Goal: Information Seeking & Learning: Learn about a topic

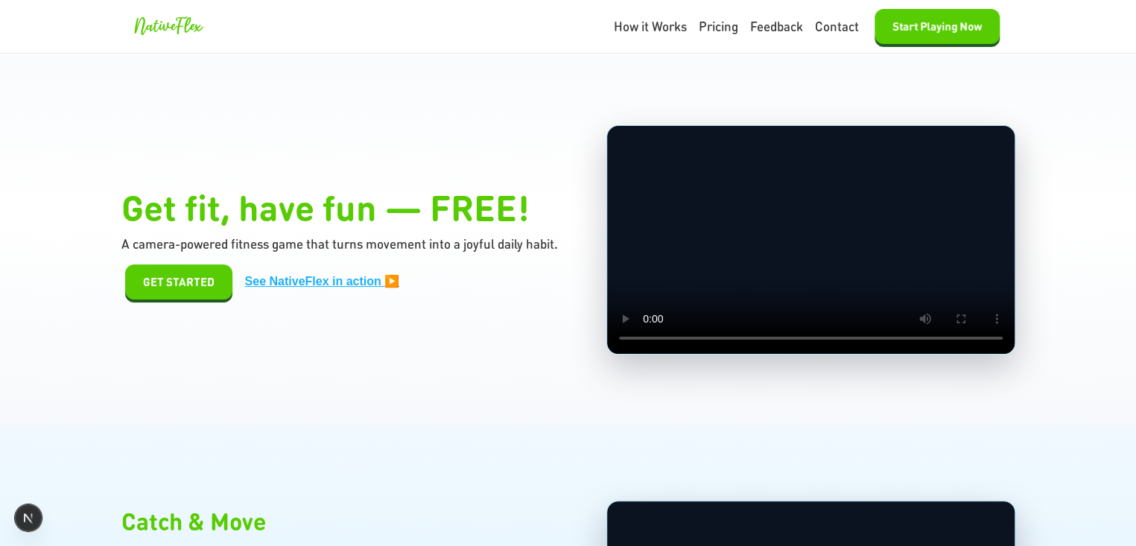
click at [291, 162] on div "Get fit, have fun — FREE! A camera-powered fitness game that turns movement int…" at bounding box center [568, 240] width 894 height 230
click at [323, 142] on div "Get fit, have fun — FREE! A camera-powered fitness game that turns movement int…" at bounding box center [568, 240] width 894 height 230
click at [408, 210] on h1 "Get fit, have fun — FREE!" at bounding box center [345, 207] width 449 height 54
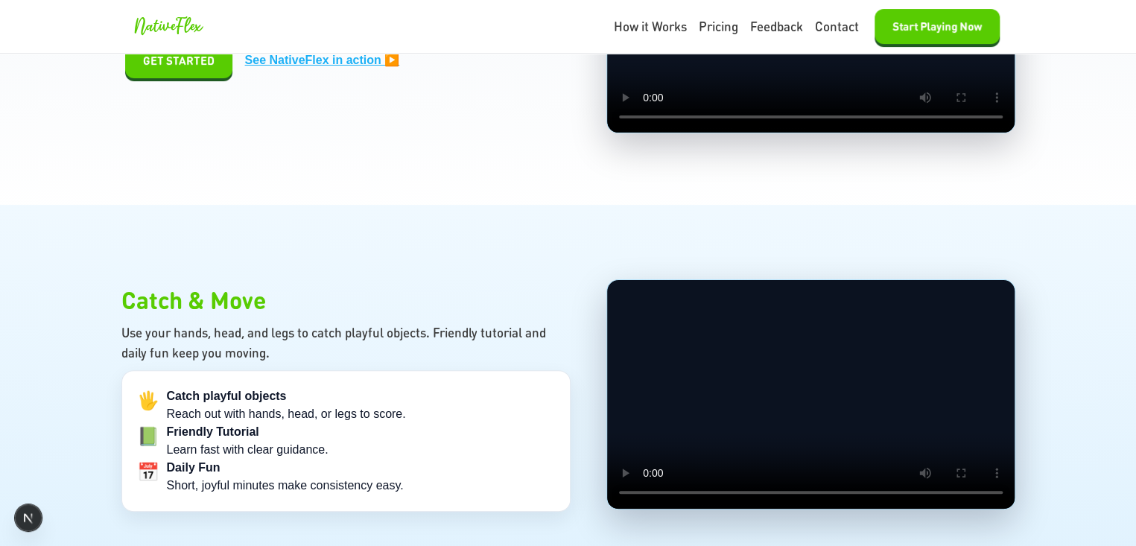
scroll to position [372, 0]
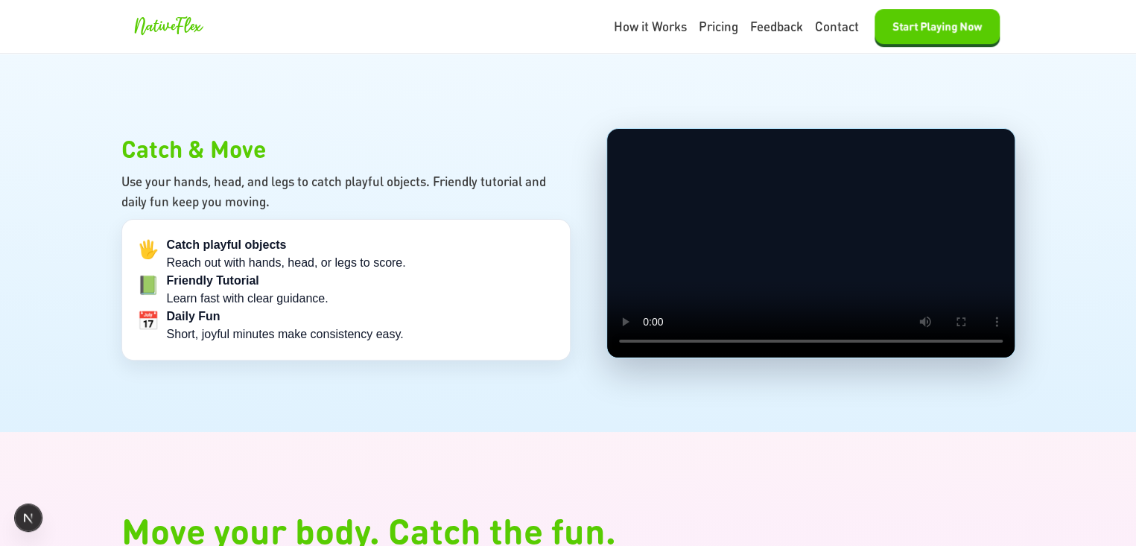
click at [394, 387] on section "Catch & Move Use your hands, head, and legs to catch playful objects. Friendly …" at bounding box center [568, 243] width 1136 height 378
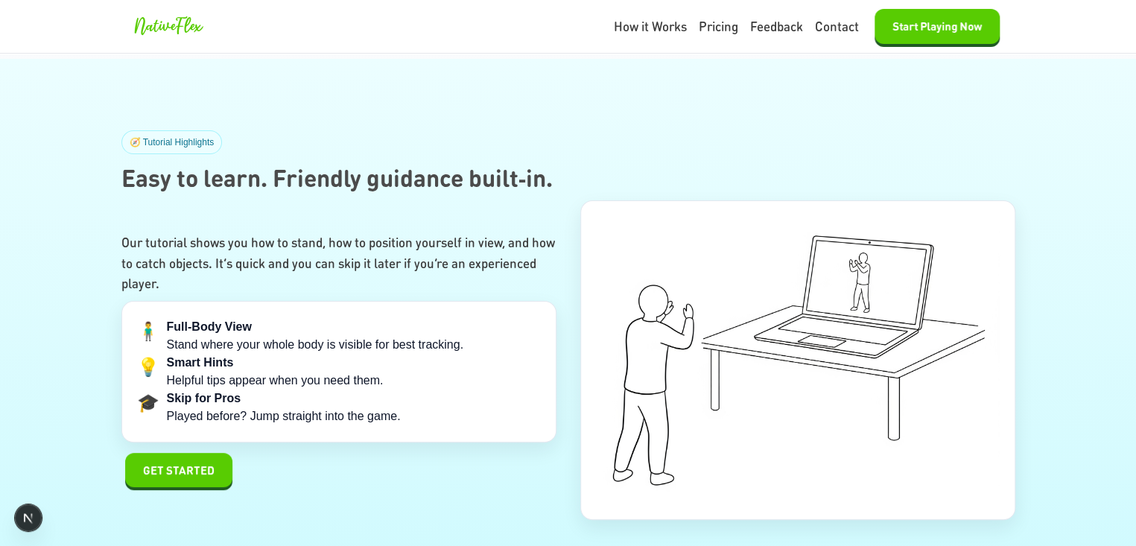
scroll to position [2732, 0]
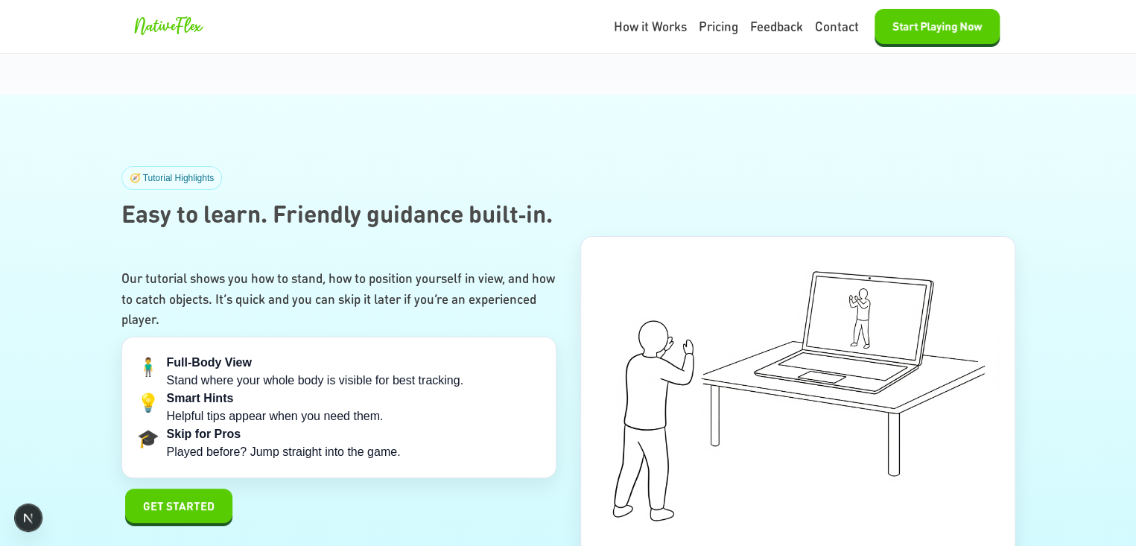
click at [535, 204] on h2 "Easy to learn. Friendly guidance built‑in." at bounding box center [568, 214] width 894 height 36
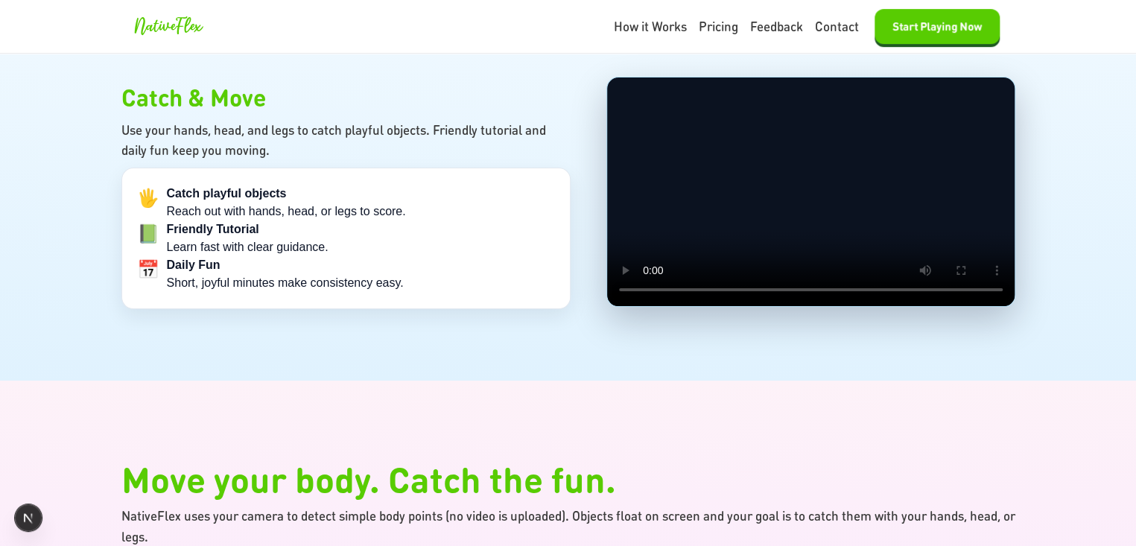
scroll to position [0, 0]
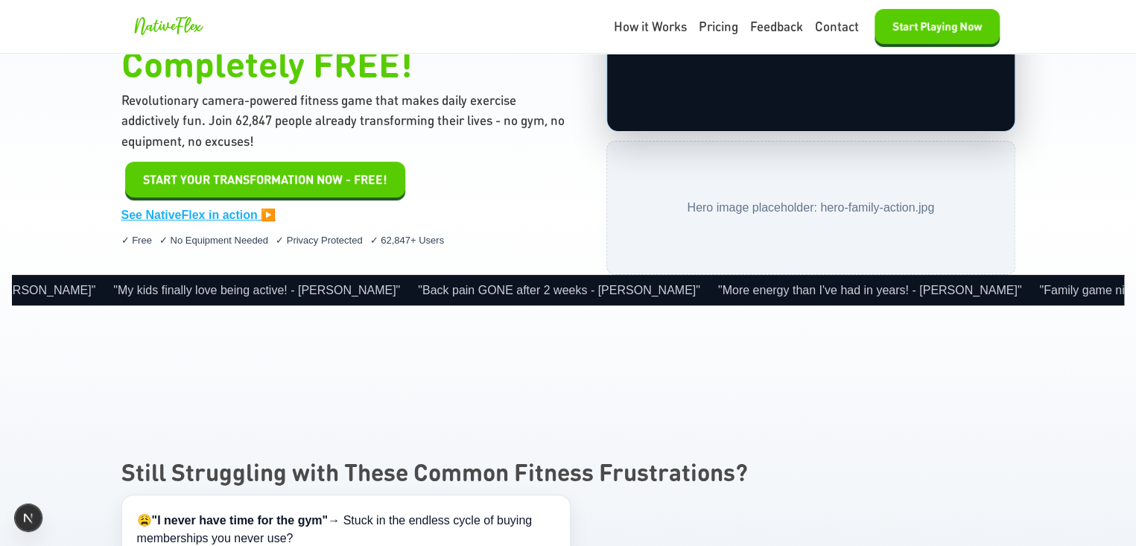
scroll to position [223, 0]
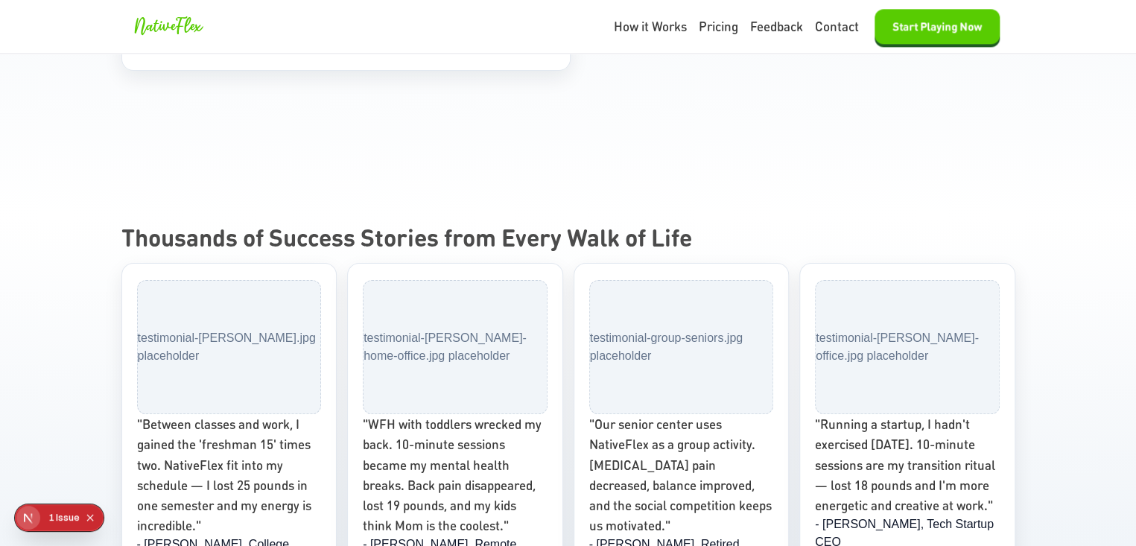
scroll to position [6776, 0]
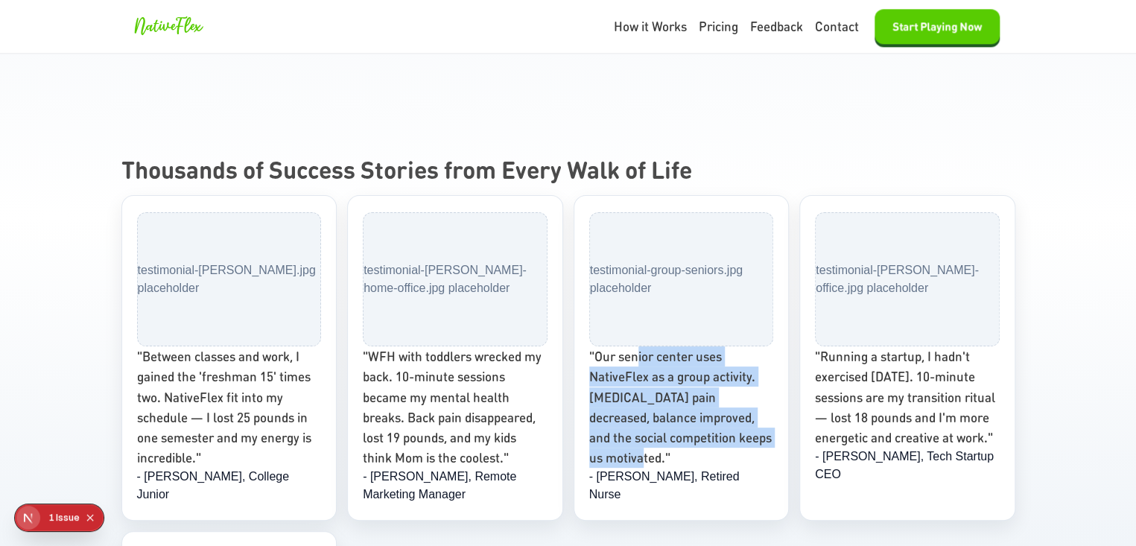
drag, startPoint x: 630, startPoint y: 273, endPoint x: 742, endPoint y: 390, distance: 162.2
click at [742, 390] on div "testimonial-group-seniors.jpg placeholder "Our senior center uses NativeFlex as…" at bounding box center [681, 357] width 216 height 325
click at [745, 368] on p ""Our senior center uses NativeFlex as a group activity. [MEDICAL_DATA] pain dec…" at bounding box center [681, 406] width 185 height 121
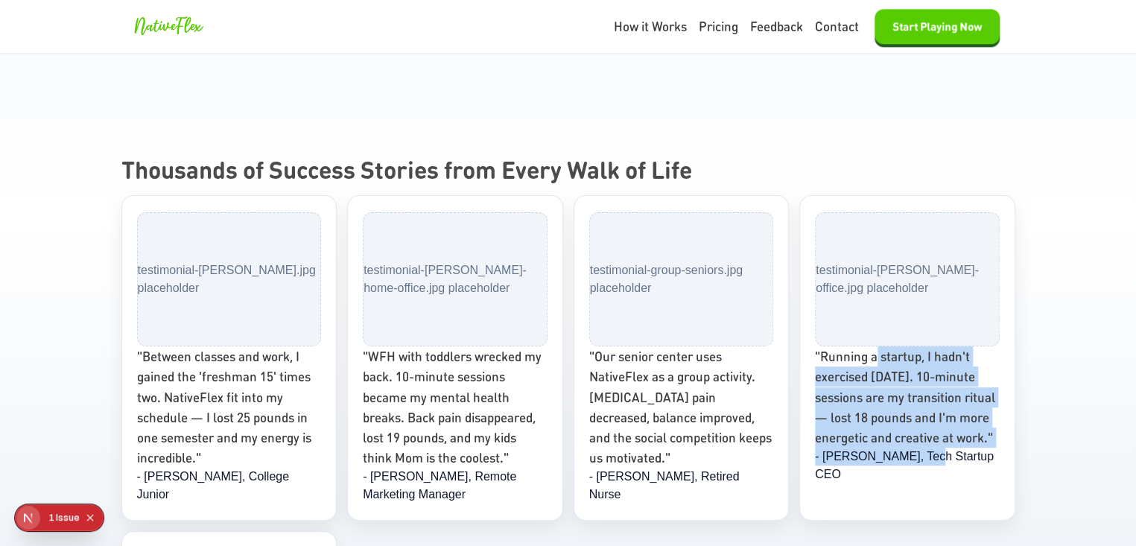
drag, startPoint x: 871, startPoint y: 269, endPoint x: 911, endPoint y: 419, distance: 155.7
click at [911, 419] on div "testimonial-[PERSON_NAME]-office.jpg placeholder "Running a startup, I hadn't e…" at bounding box center [907, 357] width 216 height 325
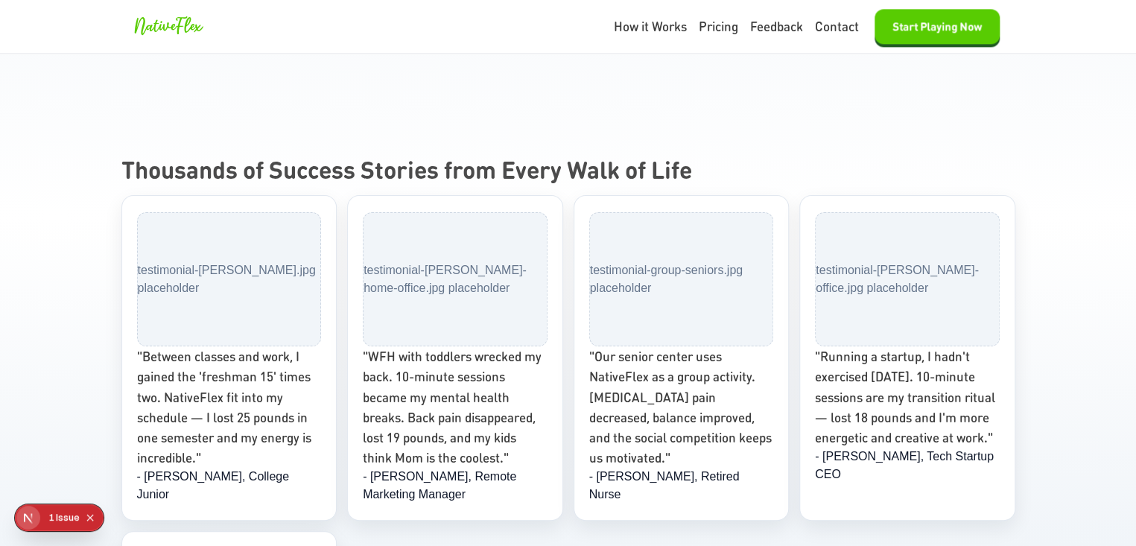
click at [650, 356] on p ""Our senior center uses NativeFlex as a group activity. [MEDICAL_DATA] pain dec…" at bounding box center [681, 406] width 185 height 121
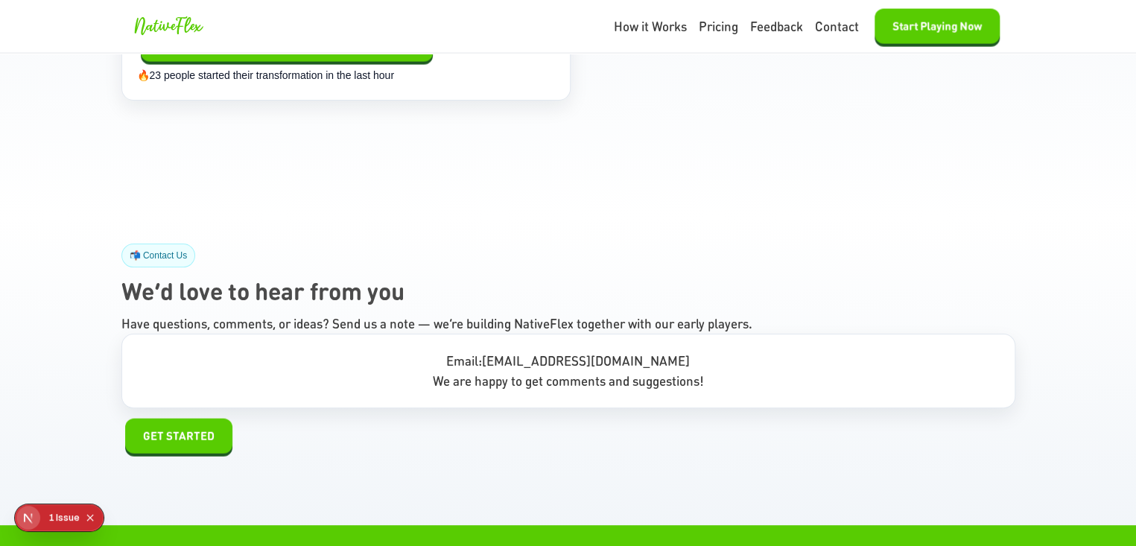
scroll to position [10275, 0]
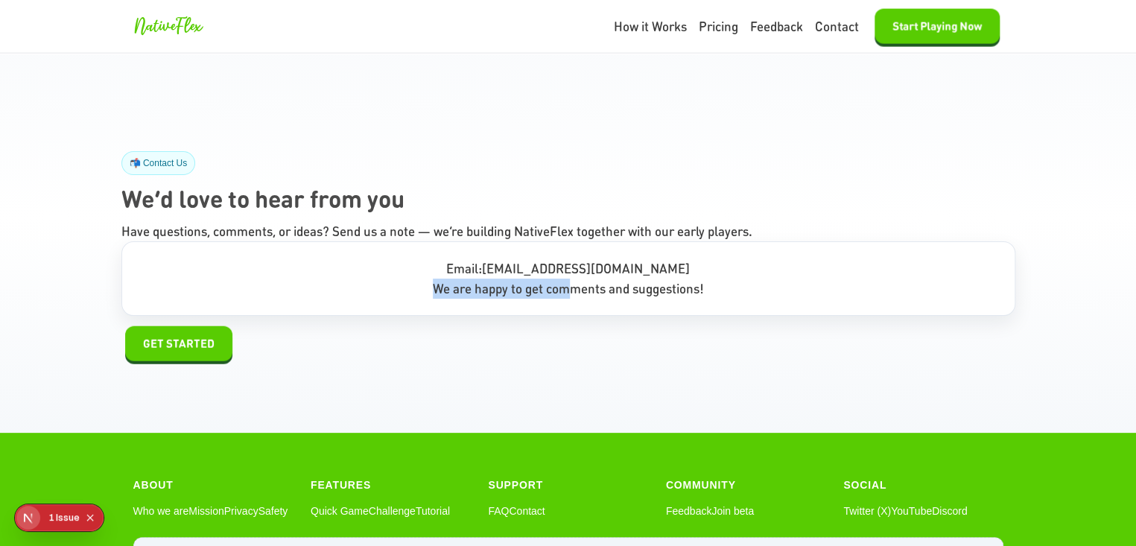
drag, startPoint x: 488, startPoint y: 214, endPoint x: 438, endPoint y: 285, distance: 87.0
click at [564, 278] on p "We are happy to get comments and suggestions!" at bounding box center [568, 288] width 862 height 20
click at [370, 297] on section "📬 Contact Us We’d love to hear from you Have questions, comments, or ideas? Sen…" at bounding box center [568, 256] width 1136 height 353
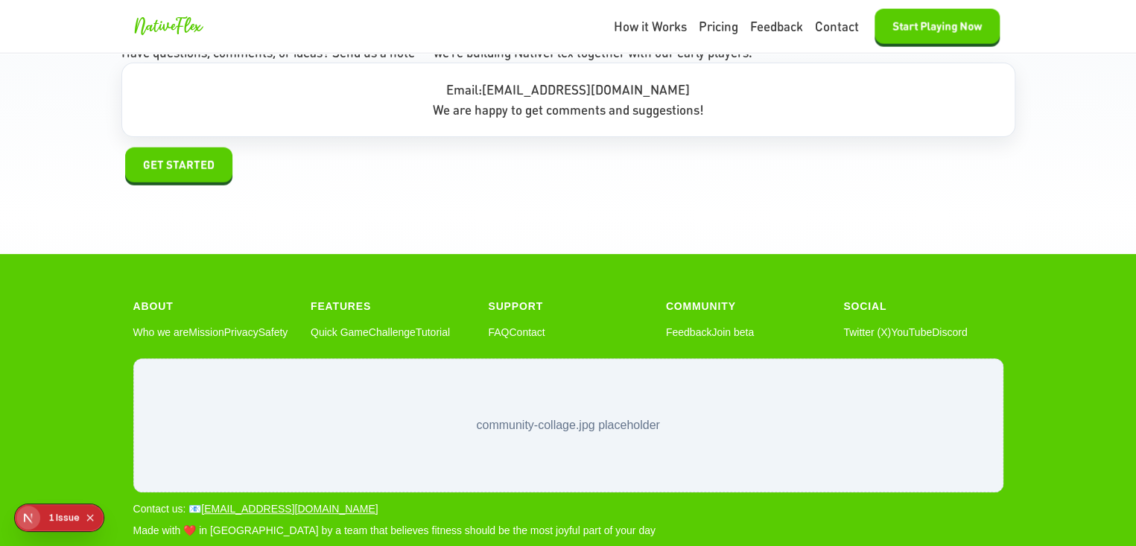
scroll to position [10456, 0]
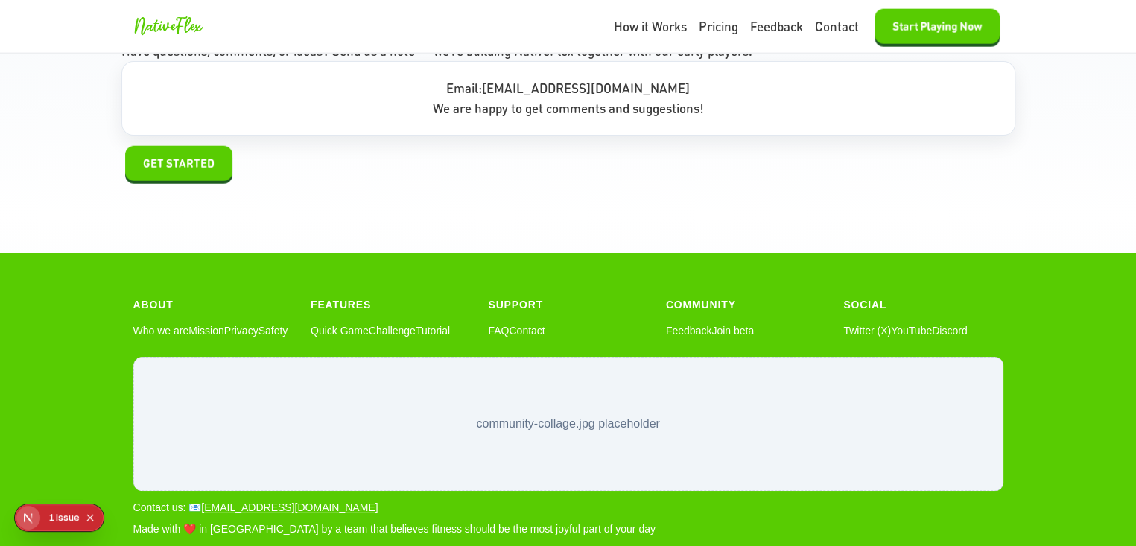
click at [159, 297] on div "About Who we are Mission Privacy Safety" at bounding box center [212, 319] width 159 height 45
click at [157, 323] on link "Who we are" at bounding box center [161, 331] width 56 height 16
click at [198, 323] on link "Mission" at bounding box center [205, 331] width 35 height 16
click at [249, 323] on link "Privacy" at bounding box center [241, 331] width 34 height 16
click at [293, 297] on div "About Who we are Mission Privacy Safety Features Quick Game Challenge Tutorial …" at bounding box center [568, 319] width 870 height 45
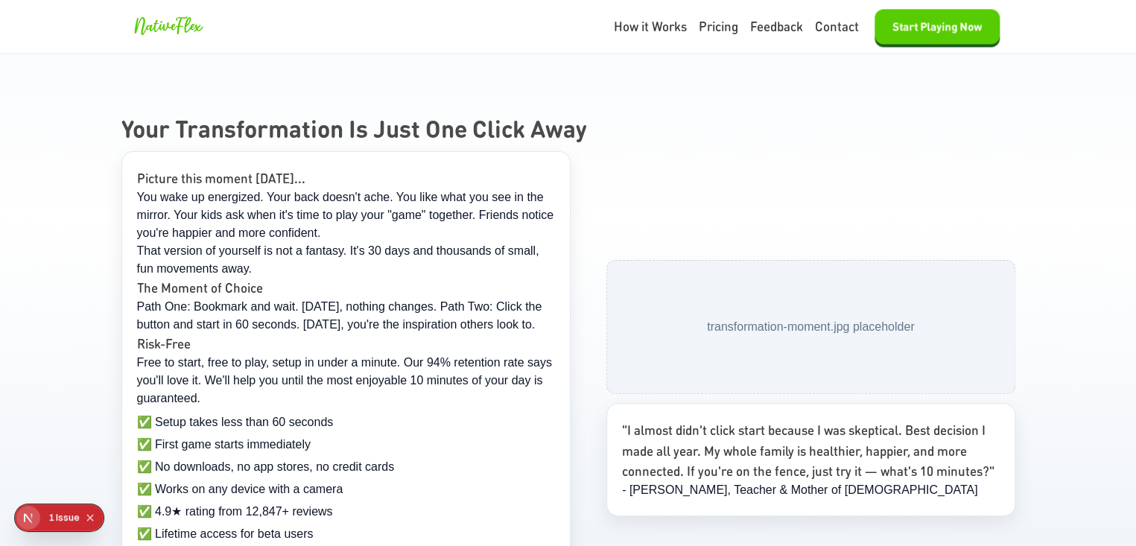
scroll to position [9637, 0]
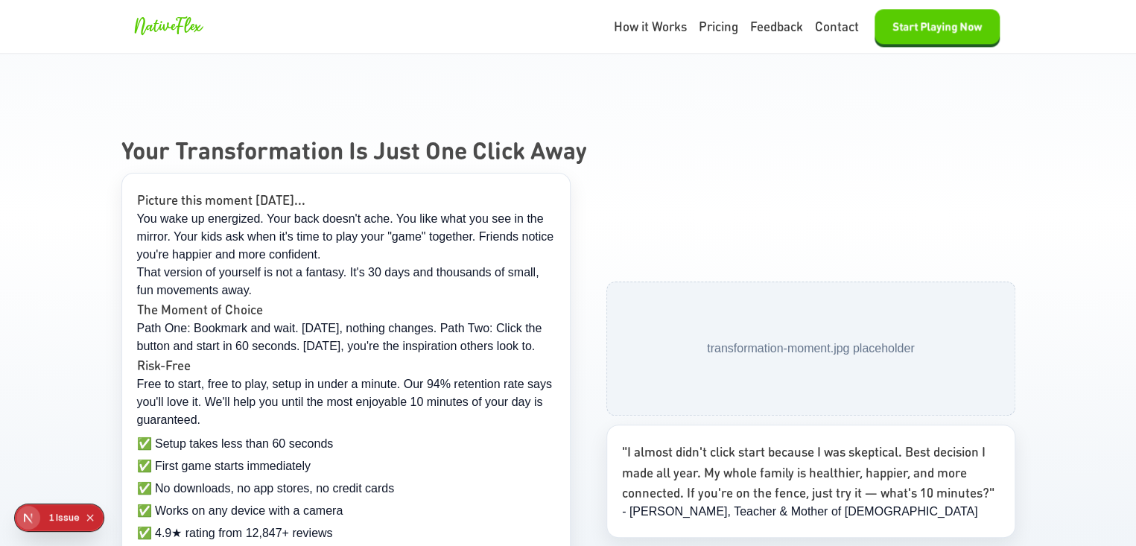
click at [312, 319] on p "Path One: Bookmark and wait. [DATE], nothing changes. Path Two: Click the butto…" at bounding box center [346, 337] width 418 height 36
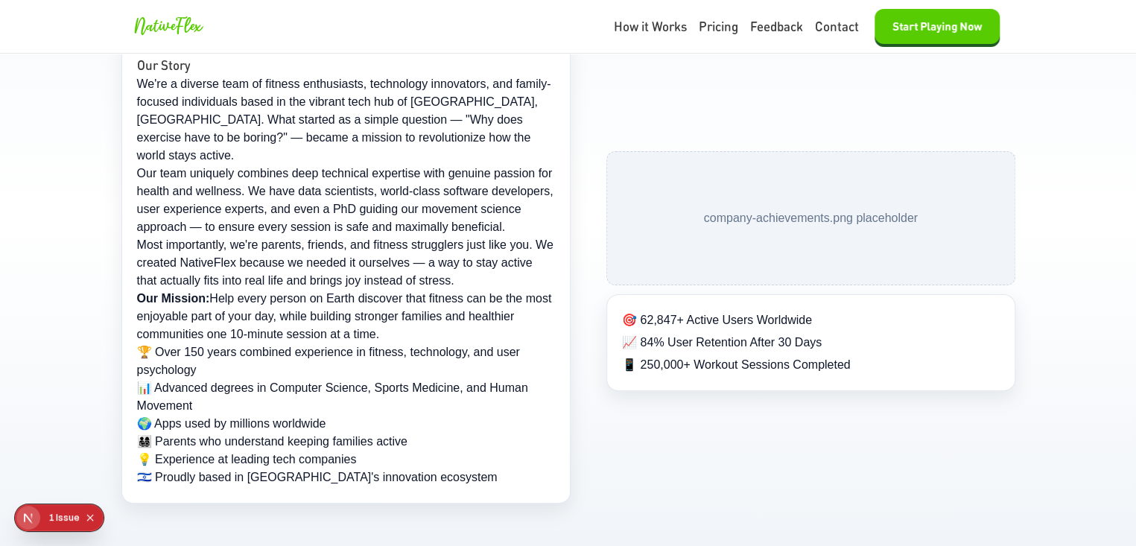
scroll to position [9683, 0]
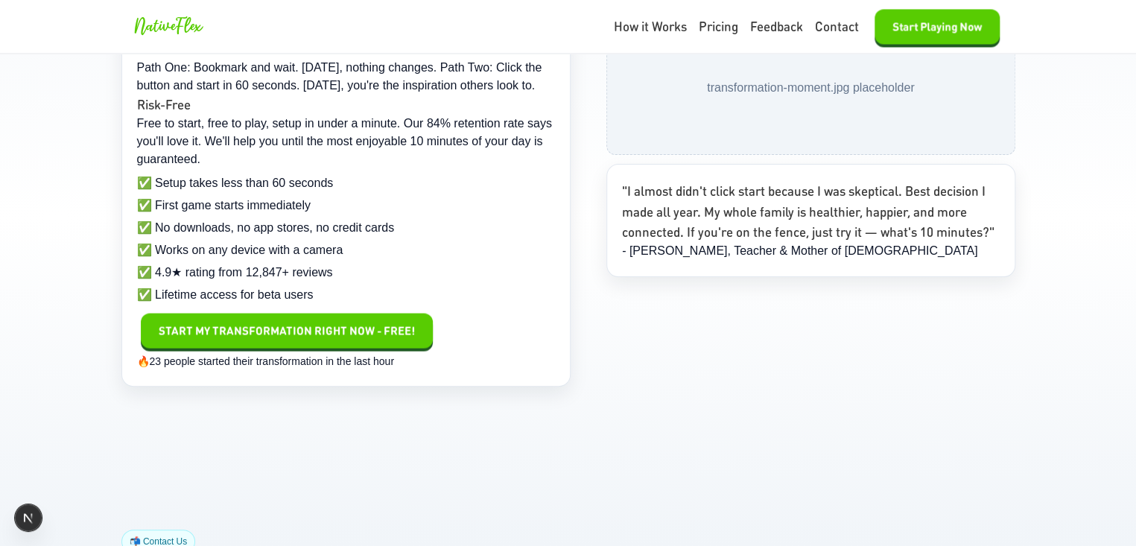
scroll to position [9907, 0]
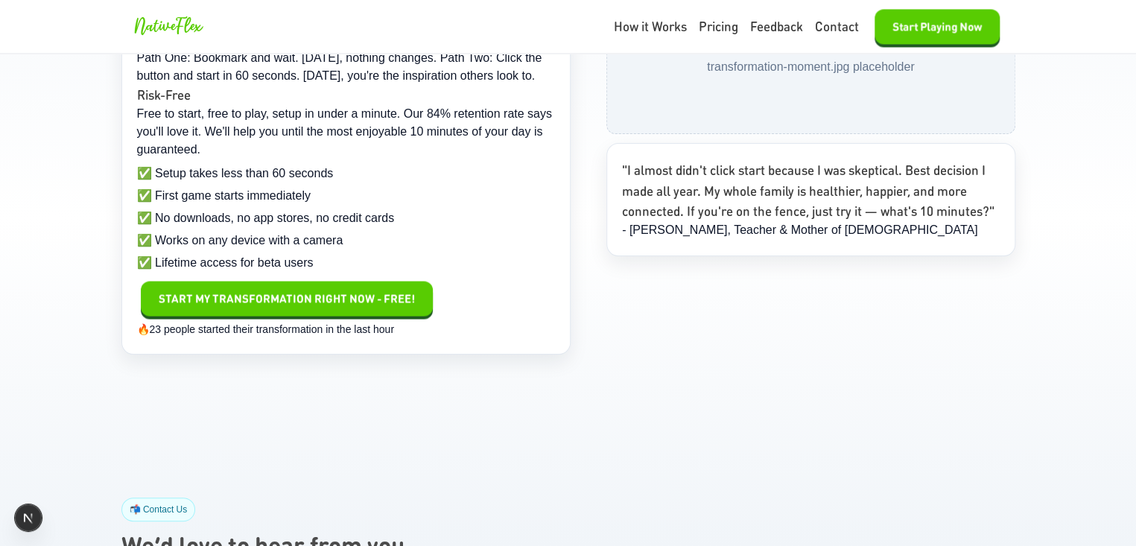
click at [497, 325] on section "Your Transformation Is Just One Click Away Picture this moment 30 days from now…" at bounding box center [568, 105] width 1136 height 641
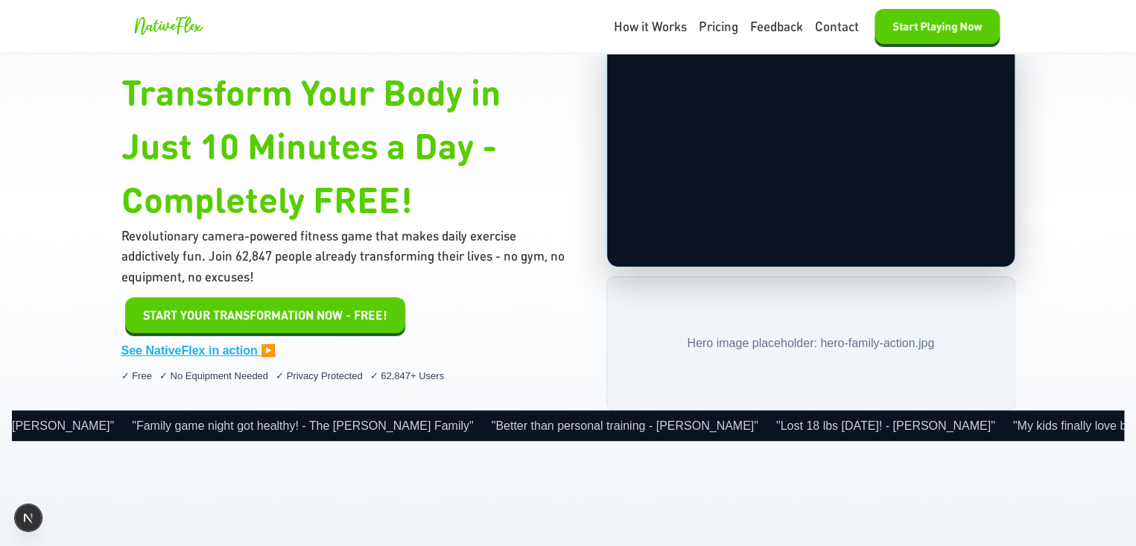
scroll to position [89, 0]
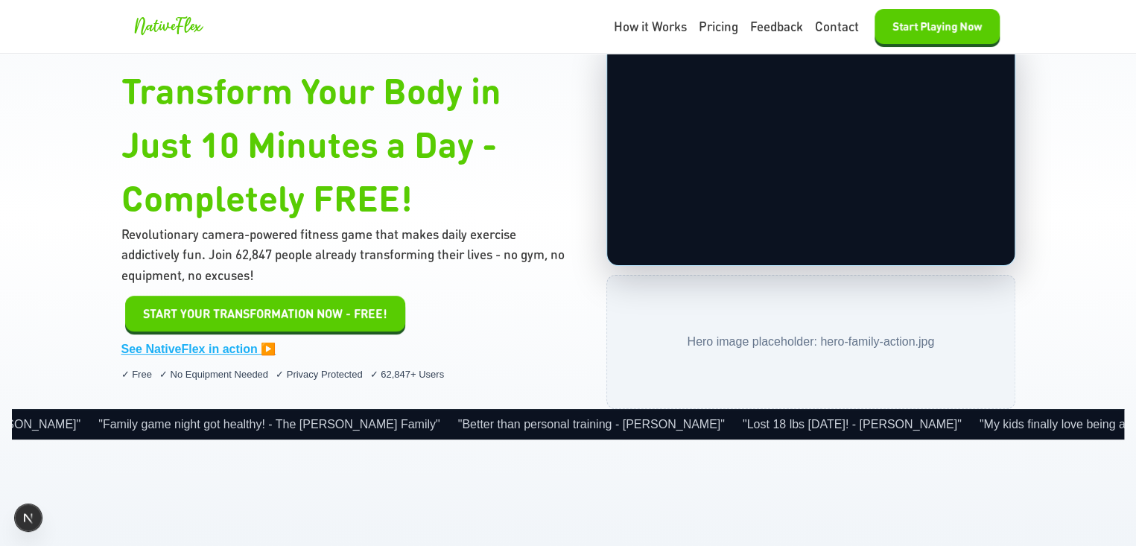
click at [211, 348] on link "See NativeFlex in action ▶️" at bounding box center [198, 349] width 155 height 18
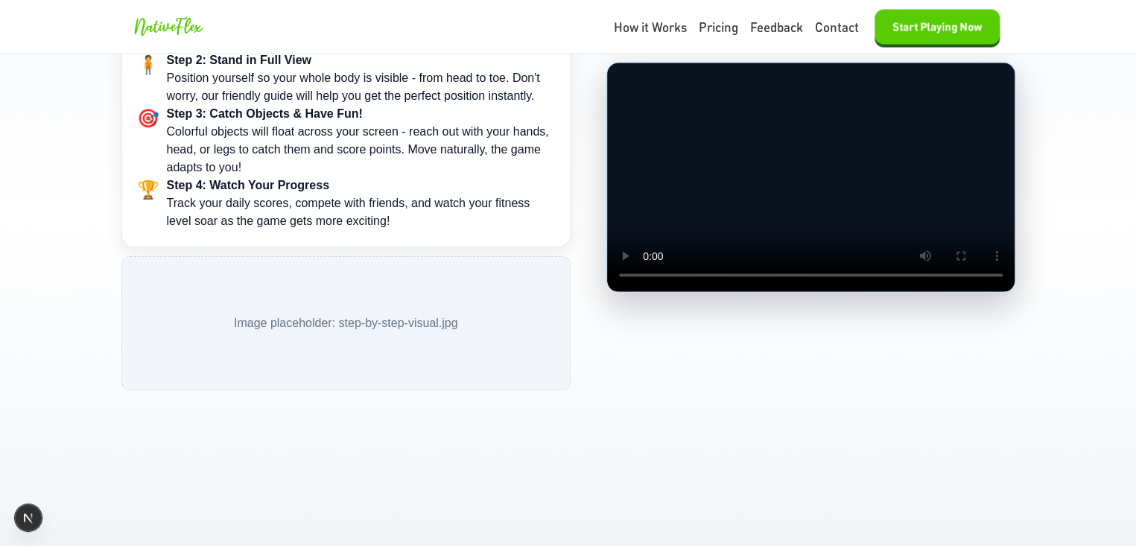
scroll to position [1340, 0]
